Goal: Communication & Community: Ask a question

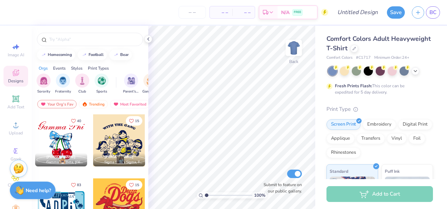
scroll to position [33, 0]
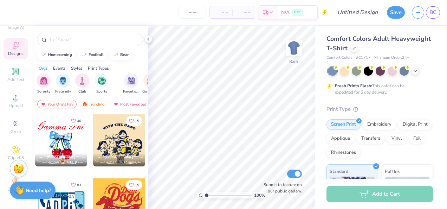
click at [14, 42] on icon at bounding box center [16, 45] width 6 height 6
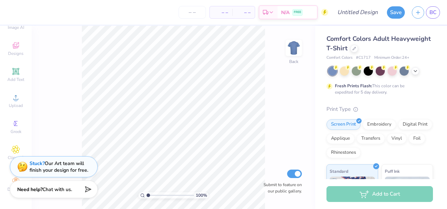
click at [55, 189] on span "Chat with us." at bounding box center [58, 189] width 30 height 7
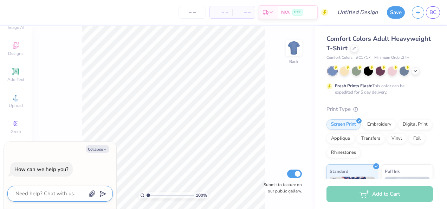
click at [50, 189] on textarea at bounding box center [50, 193] width 71 height 9
type textarea "c"
type textarea "x"
type textarea "ca"
type textarea "x"
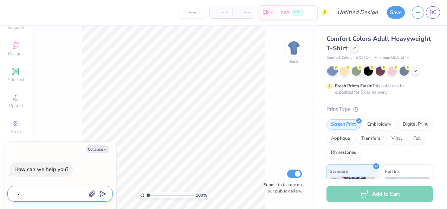
type textarea "can"
type textarea "x"
type textarea "can"
type textarea "x"
type textarea "can y"
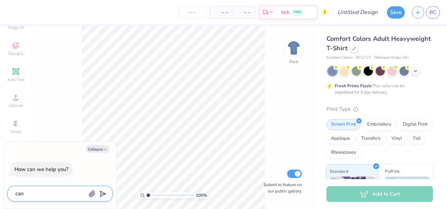
type textarea "x"
type textarea "can yo"
type textarea "x"
type textarea "can yoy"
type textarea "x"
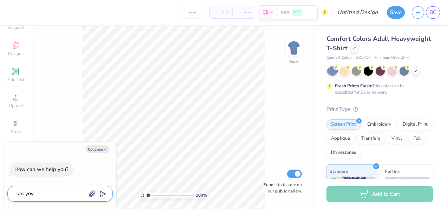
type textarea "can yoy"
type textarea "x"
type textarea "can yoy"
type textarea "x"
type textarea "can yo"
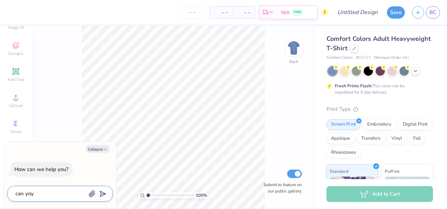
type textarea "x"
type textarea "can you"
type textarea "x"
type textarea "can you"
type textarea "x"
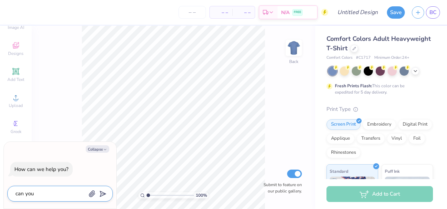
type textarea "can you m"
type textarea "x"
type textarea "can you ma"
type textarea "x"
type textarea "can you mak"
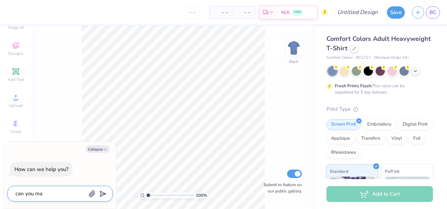
type textarea "x"
type textarea "can you make"
type textarea "x"
type textarea "can you make"
type textarea "x"
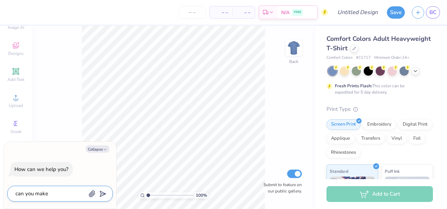
type textarea "can you make a"
type textarea "x"
type textarea "can you make a"
type textarea "x"
type textarea "can you make a d"
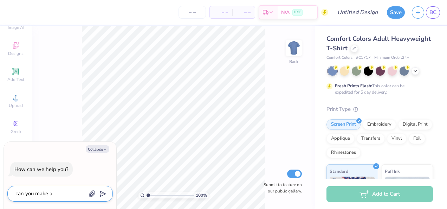
type textarea "x"
type textarea "can you make a de"
type textarea "x"
type textarea "can you make a des"
type textarea "x"
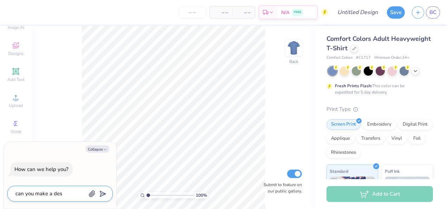
type textarea "can you make a desi"
type textarea "x"
type textarea "can you make a desig"
type textarea "x"
type textarea "can you make a design"
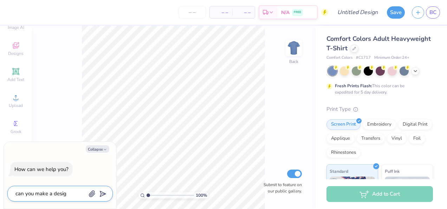
type textarea "x"
type textarea "can you make a design"
type textarea "x"
type textarea "can you make a design f"
type textarea "x"
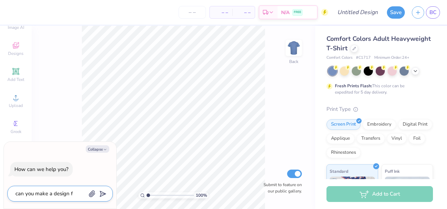
type textarea "can you make a design fo"
type textarea "x"
type textarea "can you make a design for"
type textarea "x"
type textarea "can you make a design for"
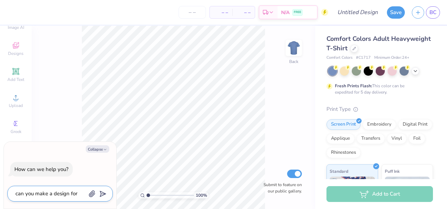
type textarea "x"
type textarea "can you make a design for f"
type textarea "x"
type textarea "can you make a design for fa"
type textarea "x"
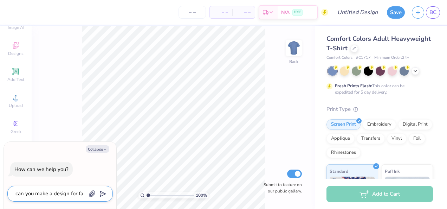
type textarea "can you make a design for fam"
type textarea "x"
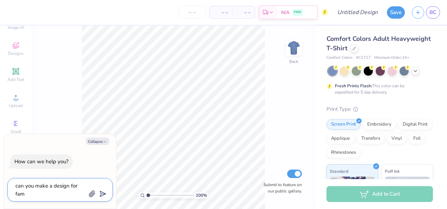
type textarea "can you make a design for fami"
type textarea "x"
type textarea "can you make a design for fam"
type textarea "x"
type textarea "can you make a design for fa"
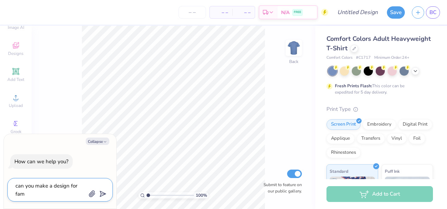
type textarea "x"
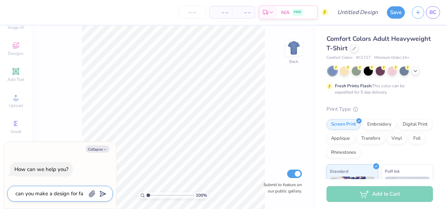
type textarea "can you make a design for f"
type textarea "x"
type textarea "can you make a design for"
type textarea "x"
type textarea "can you make a design for m"
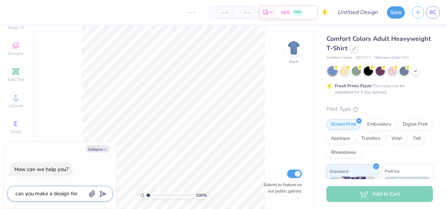
type textarea "x"
type textarea "can you make a design for my"
type textarea "x"
type textarea "can you make a design for my"
type textarea "x"
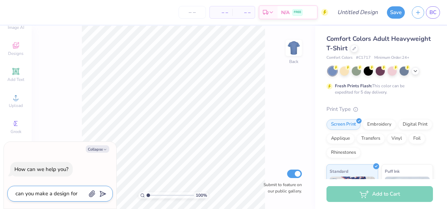
type textarea "can you make a design for my s"
type textarea "x"
type textarea "can you make a design for my so"
type textarea "x"
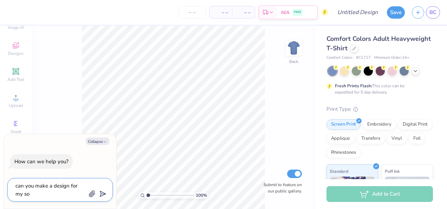
type textarea "can you make a design for my sor"
type textarea "x"
type textarea "can you make a design for my soro"
type textarea "x"
type textarea "can you make a design for my soror"
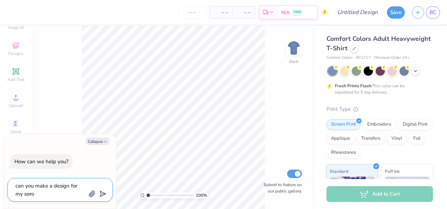
type textarea "x"
type textarea "can you make a design for my sorori"
type textarea "x"
type textarea "can you make a design for my sororit"
type textarea "x"
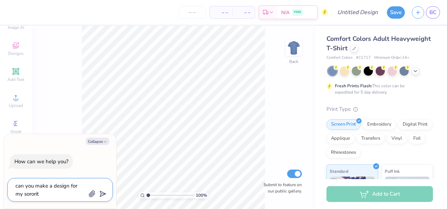
type textarea "can you make a design for my sororiti"
type textarea "x"
type textarea "can you make a design for my sororit"
type textarea "x"
type textarea "can you make a design for my sorority"
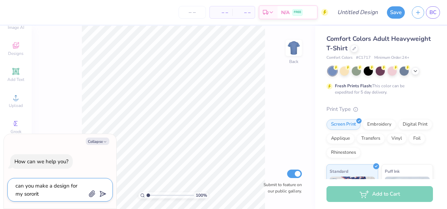
type textarea "x"
type textarea "can you make a design for my sorority'"
type textarea "x"
type textarea "can you make a design for my sorority's"
type textarea "x"
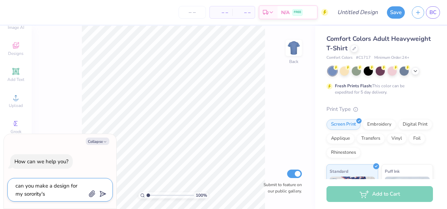
type textarea "can you make a design for my sorority's"
type textarea "x"
type textarea "can you make a design for my sorority's f"
type textarea "x"
type textarea "can you make a design for my sorority's fa"
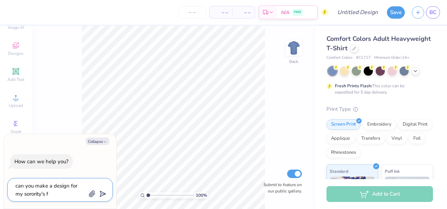
type textarea "x"
type textarea "can you make a design for my sorority's fam"
type textarea "x"
type textarea "can you make a design for my sorority's fami"
type textarea "x"
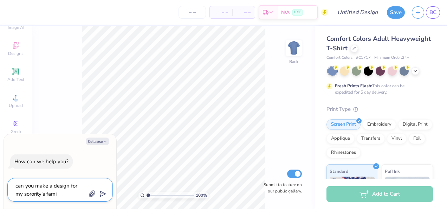
type textarea "can you make a design for my sorority's famil"
type textarea "x"
type textarea "can you make a design for my sorority's family"
type textarea "x"
type textarea "can you make a design for my sorority's family"
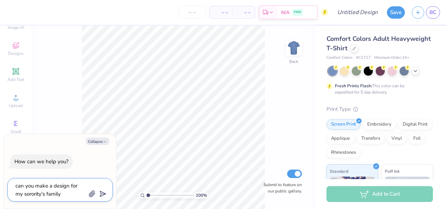
type textarea "x"
type textarea "can you make a design for my sorority's family w"
type textarea "x"
type textarea "can you make a design for my sorority's family we"
type textarea "x"
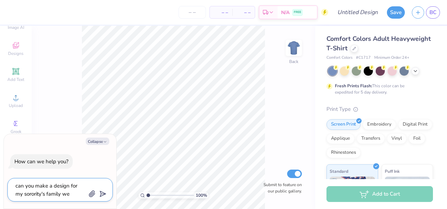
type textarea "can you make a design for my sorority's family wee"
type textarea "x"
type textarea "can you make a design for my sorority's family week"
type textarea "x"
type textarea "can you make a design for my sorority's family weeke"
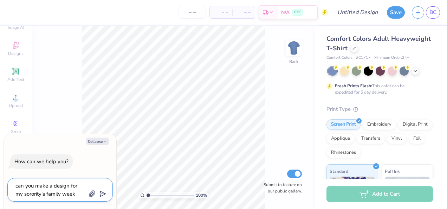
type textarea "x"
type textarea "can you make a design for my sorority's family weeken"
type textarea "x"
type textarea "can you make a design for my sorority's family weekend"
type textarea "x"
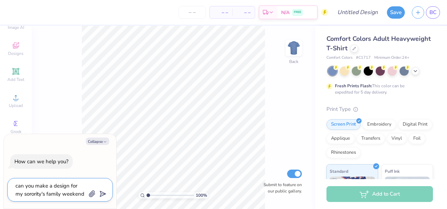
type textarea "can you make a design for my sorority's family weekend"
type textarea "x"
type textarea "can you make a design for my sorority's family weekend s"
type textarea "x"
type textarea "can you make a design for my sorority's family weekend sh"
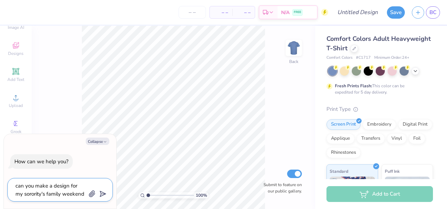
type textarea "x"
type textarea "can you make a design for my sorority's family weekend shi"
type textarea "x"
type textarea "can you make a design for my sorority's family weekend shir"
type textarea "x"
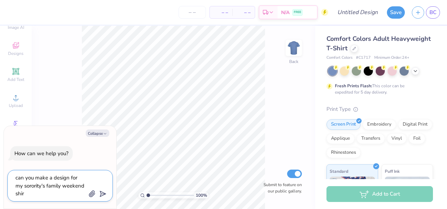
type textarea "can you make a design for my sorority's family weekend shirt"
type textarea "x"
type textarea "can you make a design for my sorority's family weekend shirts"
type textarea "x"
type textarea "can you make a design for my sorority's family weekend shirts."
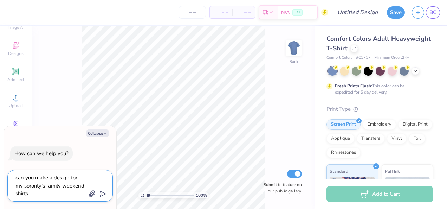
type textarea "x"
type textarea "can you make a design for my sorority's family weekend shirts"
type textarea "x"
type textarea "can you make a design for my sorority's family weekend shirts?"
type textarea "x"
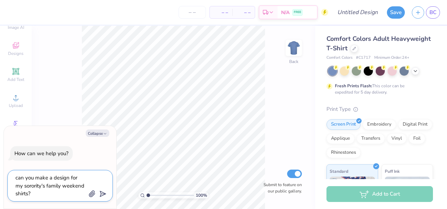
type textarea "can you make a design for my sorority's family weekend shirts?"
type textarea "x"
type textarea "can you make a design for my sorority's family weekend shirts? T"
type textarea "x"
type textarea "can you make a design for my sorority's family weekend shirts? Th"
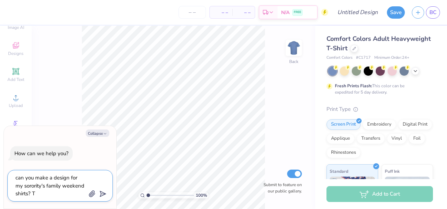
type textarea "x"
type textarea "can you make a design for my sorority's family weekend shirts? The"
type textarea "x"
type textarea "can you make a design for my sorority's family weekend shirts? The"
type textarea "x"
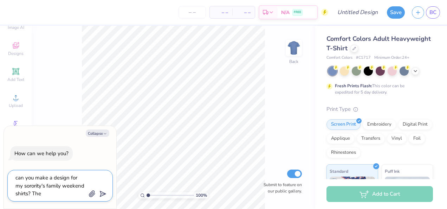
type textarea "can you make a design for my sorority's family weekend shirts? The t"
type textarea "x"
type textarea "can you make a design for my sorority's family weekend shirts? The th"
type textarea "x"
type textarea "can you make a design for my sorority's family weekend shirts? The the"
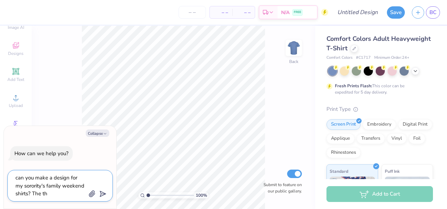
type textarea "x"
type textarea "can you make a design for my sorority's family weekend shirts? The them"
type textarea "x"
type textarea "can you make a design for my sorority's family weekend shirts? The theme"
type textarea "x"
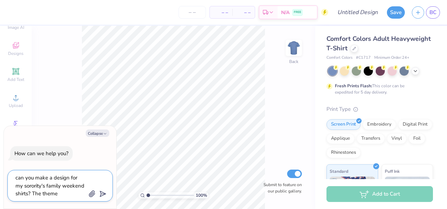
type textarea "can you make a design for my sorority's family weekend shirts? The theme"
type textarea "x"
type textarea "can you make a design for my sorority's family weekend shirts? The theme i"
type textarea "x"
type textarea "can you make a design for my sorority's family weekend shirts? The theme is"
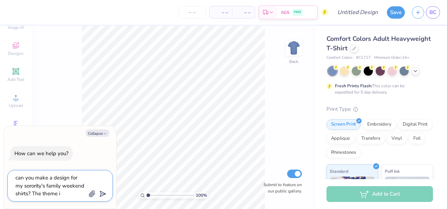
type textarea "x"
type textarea "can you make a design for my sorority's family weekend shirts? The theme is"
type textarea "x"
type textarea "can you make a design for my sorority's family weekend shirts? The theme is L"
type textarea "x"
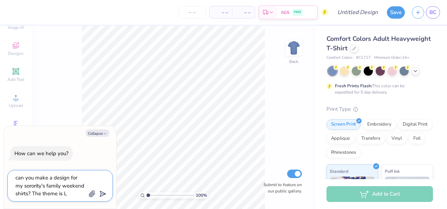
type textarea "can you make a design for my sorority's family weekend shirts? The theme is Li"
type textarea "x"
type textarea "can you make a design for my sorority's family weekend shirts? The theme is Lif"
type textarea "x"
type textarea "can you make a design for my sorority's family weekend shirts? The theme is Life"
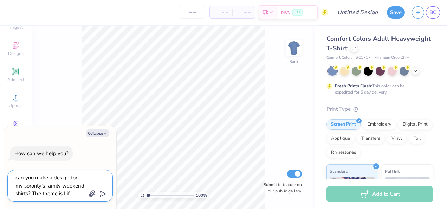
type textarea "x"
type textarea "can you make a design for my sorority's family weekend shirts? The theme is Life"
type textarea "x"
type textarea "can you make a design for my sorority's family weekend shirts? The theme is Lif…"
type textarea "x"
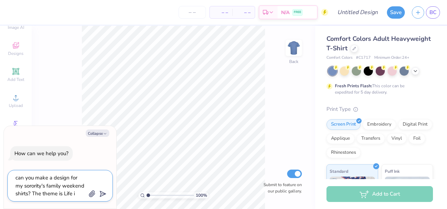
type textarea "can you make a design for my sorority's family weekend shirts? The theme is Lif…"
type textarea "x"
type textarea "can you make a design for my sorority's family weekend shirts? The theme is Lif…"
type textarea "x"
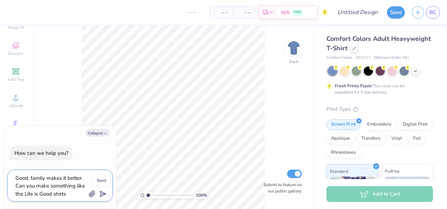
click at [104, 194] on line "submit" at bounding box center [103, 194] width 5 height 5
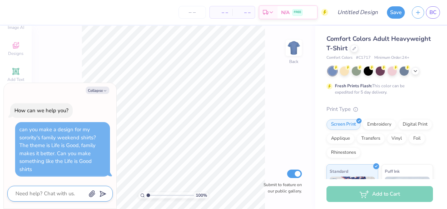
scroll to position [0, 0]
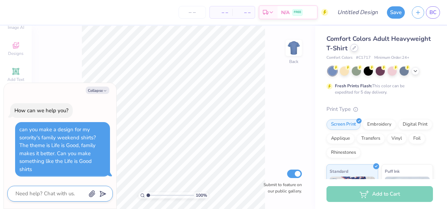
click at [358, 50] on div at bounding box center [355, 48] width 8 height 8
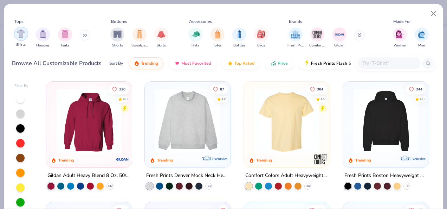
click at [21, 39] on div "filter for Shirts" at bounding box center [21, 34] width 14 height 14
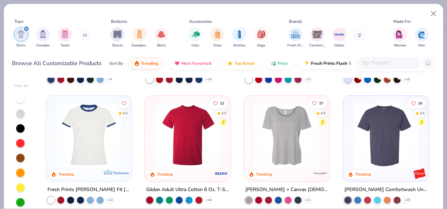
scroll to position [233, 0]
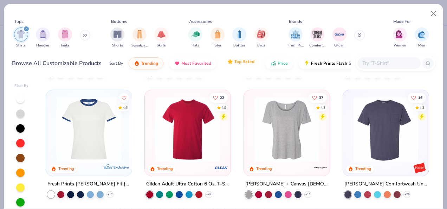
click at [243, 61] on span "Top Rated" at bounding box center [245, 62] width 20 height 6
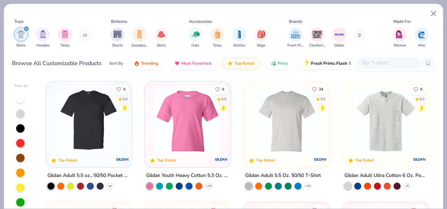
click at [107, 185] on icon at bounding box center [110, 186] width 6 height 6
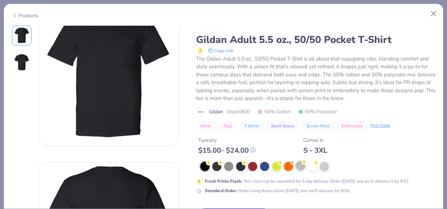
scroll to position [24, 0]
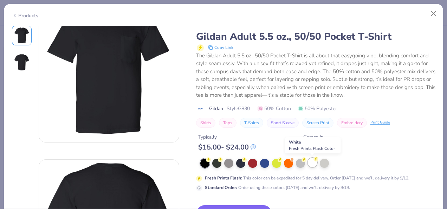
click at [313, 162] on div at bounding box center [312, 162] width 9 height 9
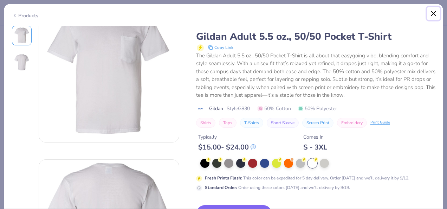
click at [432, 12] on button "Close" at bounding box center [433, 13] width 13 height 13
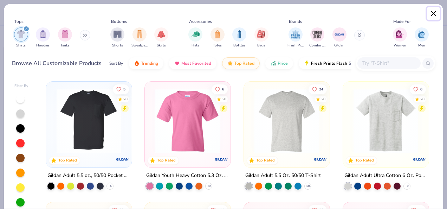
click at [433, 11] on button "Close" at bounding box center [433, 13] width 13 height 13
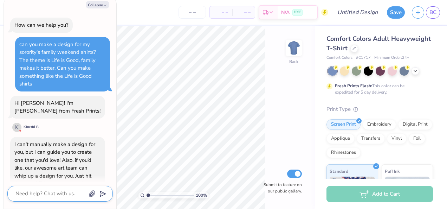
scroll to position [60, 0]
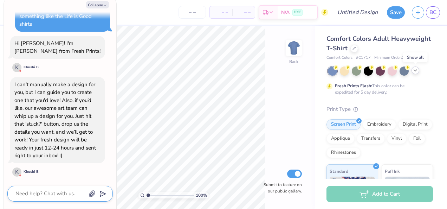
click at [415, 73] on icon at bounding box center [416, 71] width 6 height 6
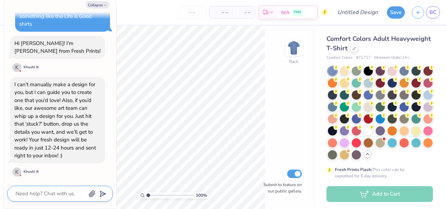
scroll to position [1, 0]
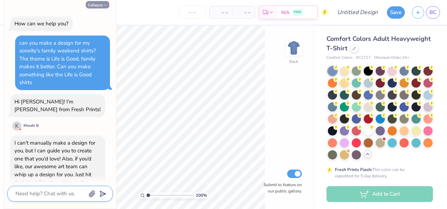
click at [103, 3] on button "Collapse" at bounding box center [98, 4] width 24 height 7
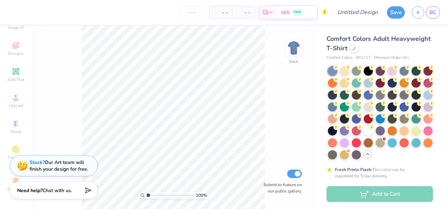
click at [34, 162] on strong "Stuck?" at bounding box center [37, 162] width 15 height 7
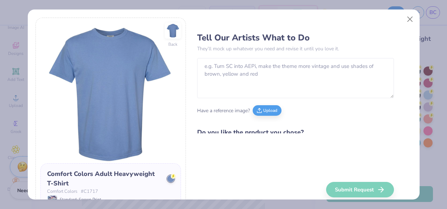
scroll to position [24, 0]
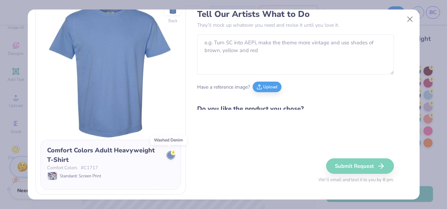
click at [171, 152] on circle at bounding box center [173, 152] width 5 height 5
click at [411, 18] on button "Close" at bounding box center [409, 19] width 13 height 13
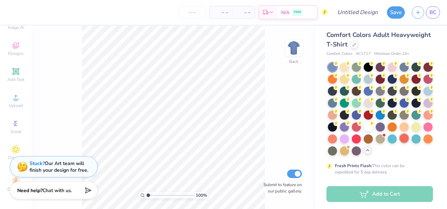
scroll to position [3, 0]
